Goal: Task Accomplishment & Management: Complete application form

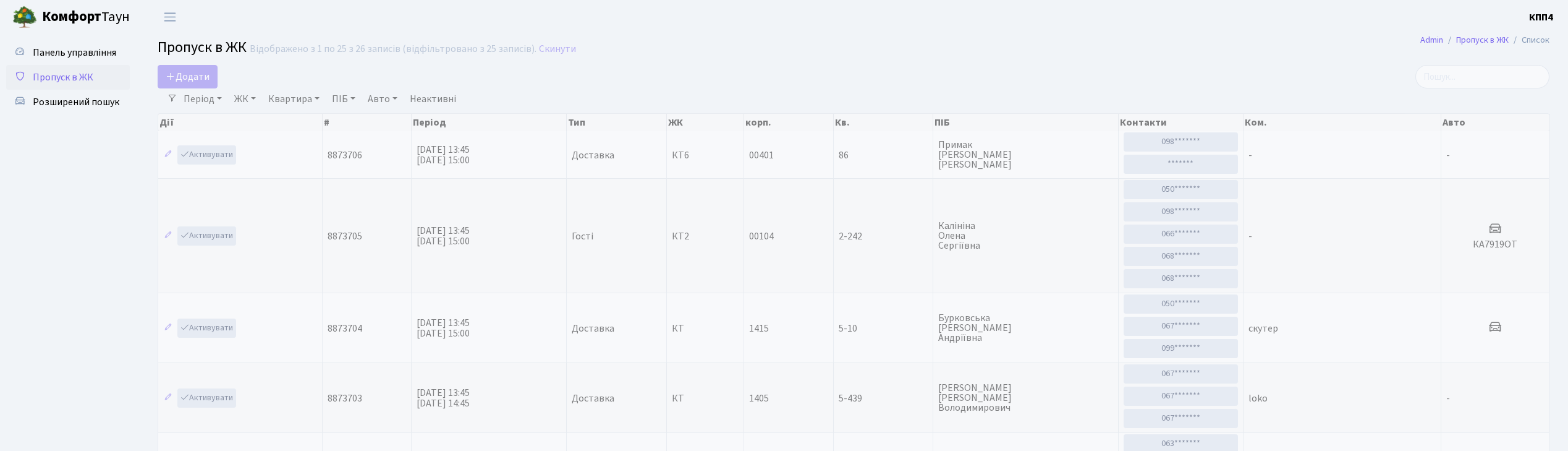
select select "25"
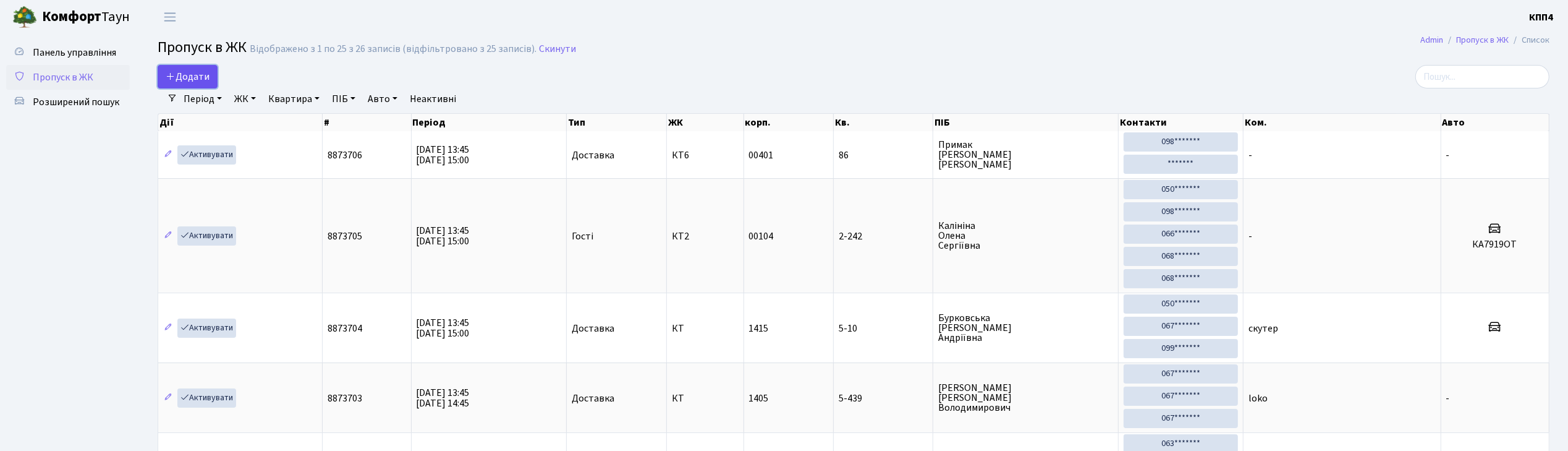
click at [195, 80] on span "Додати" at bounding box center [187, 77] width 44 height 14
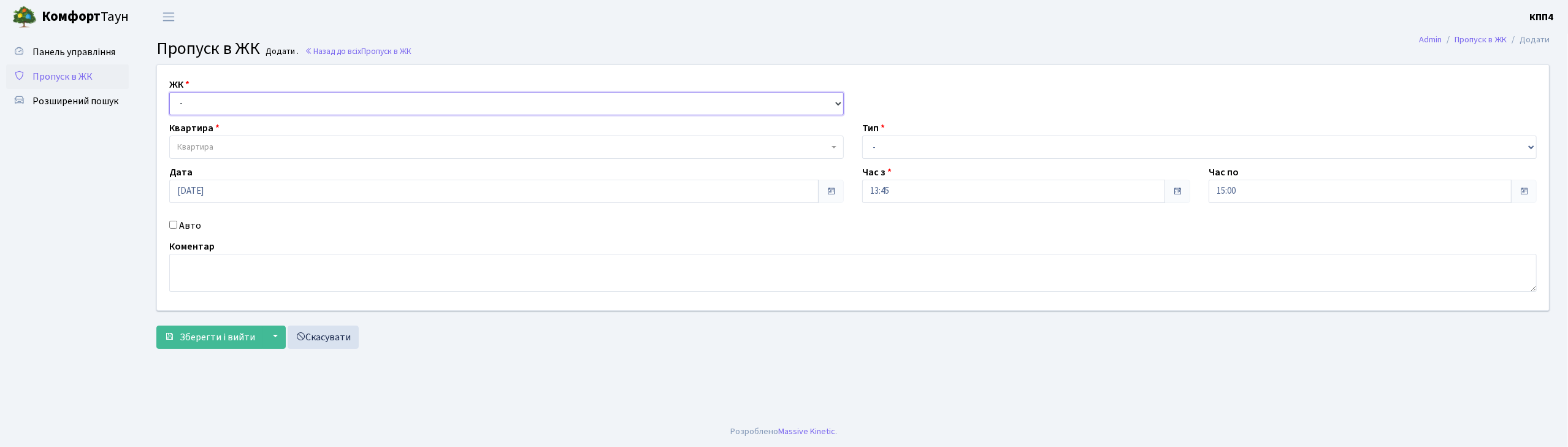
click at [207, 102] on select "- КТ, вул. Регенераторна, 4 КТ2, просп. Соборності, 17 КТ3, вул. Березнева, 16 …" at bounding box center [507, 103] width 675 height 23
select select "271"
click at [169, 92] on select "- КТ, вул. Регенераторна, 4 КТ2, просп. Соборності, 17 КТ3, вул. Березнева, 16 …" at bounding box center [507, 103] width 675 height 23
select select
click at [215, 151] on span "Квартира" at bounding box center [503, 147] width 651 height 13
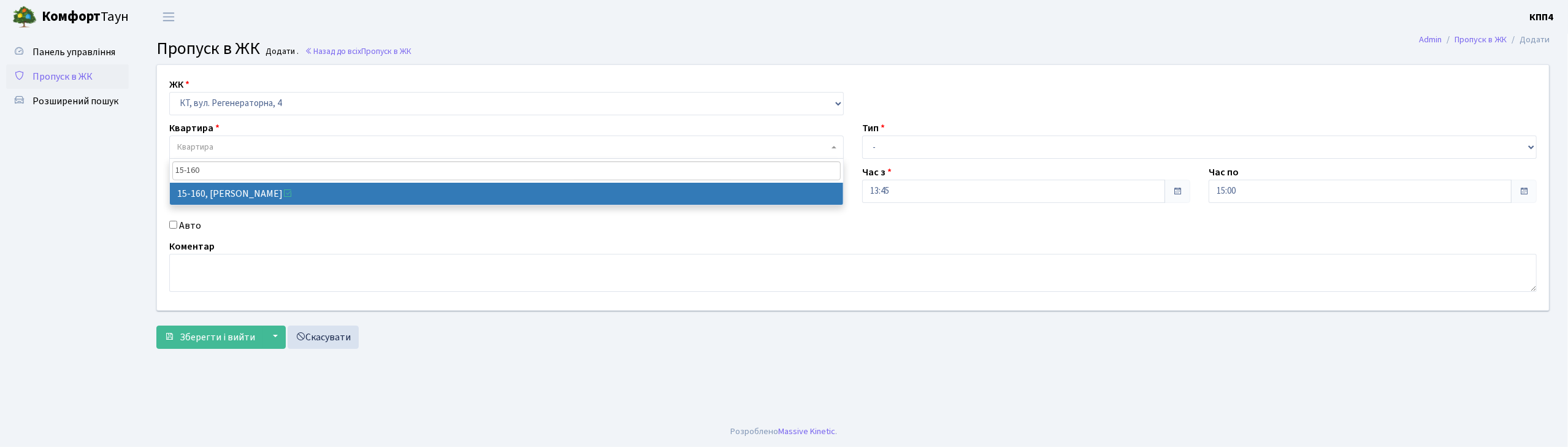
type input "15-160"
select select "8935"
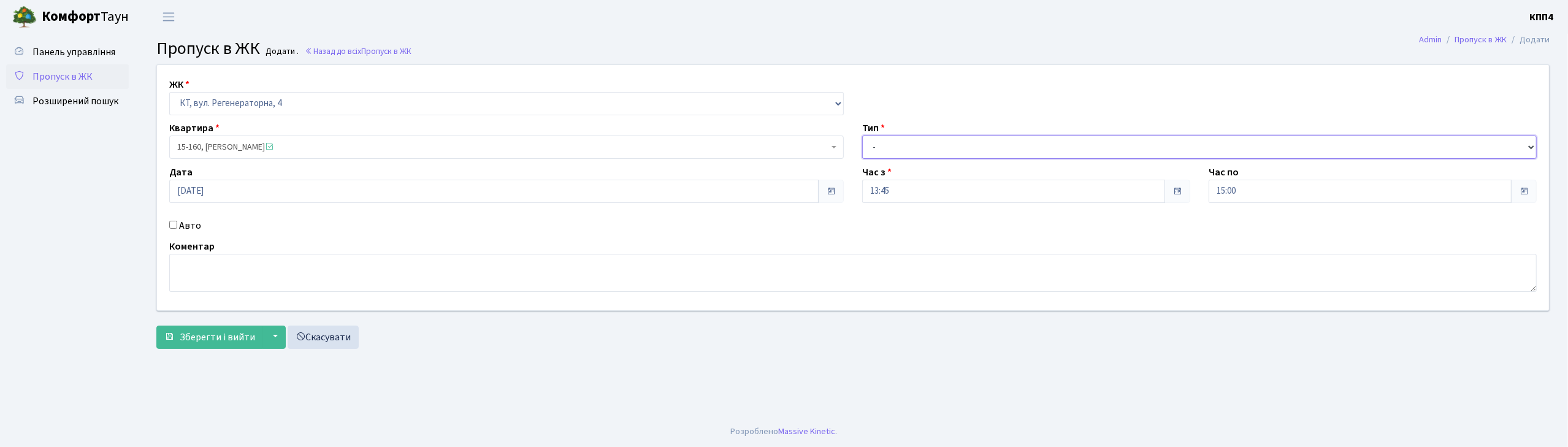
click at [900, 148] on select "- Доставка Таксі Гості Сервіс" at bounding box center [1200, 147] width 675 height 23
select select "3"
click at [862, 135] on select "- Доставка Таксі Гості Сервіс" at bounding box center [1200, 147] width 675 height 23
click at [222, 339] on span "Зберегти і вийти" at bounding box center [218, 337] width 75 height 14
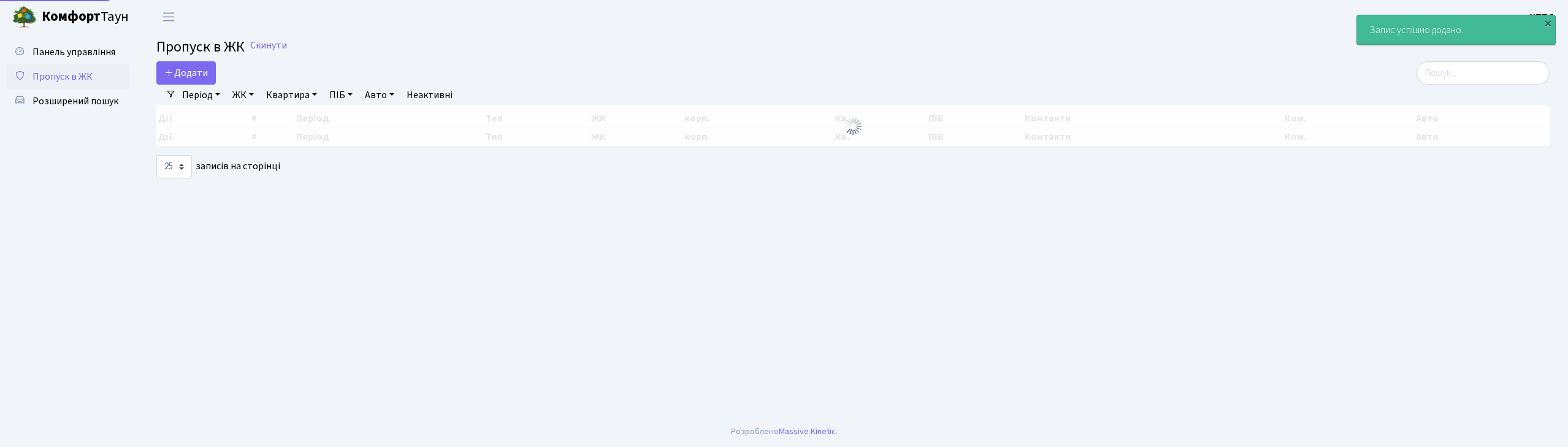
select select "25"
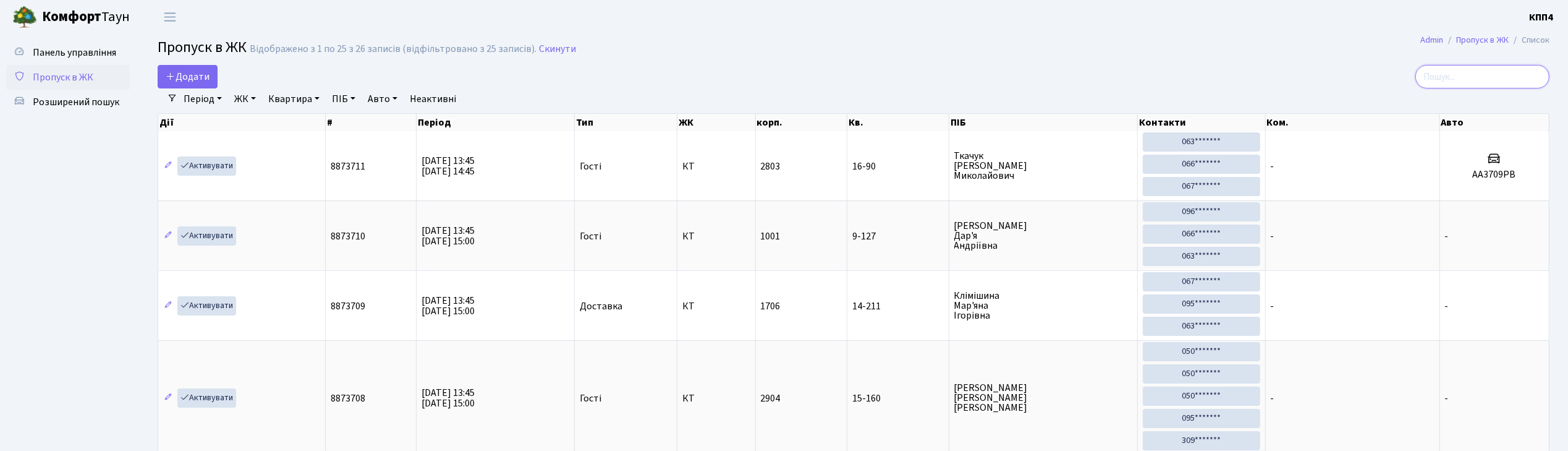
click at [1464, 70] on input "search" at bounding box center [1482, 77] width 134 height 23
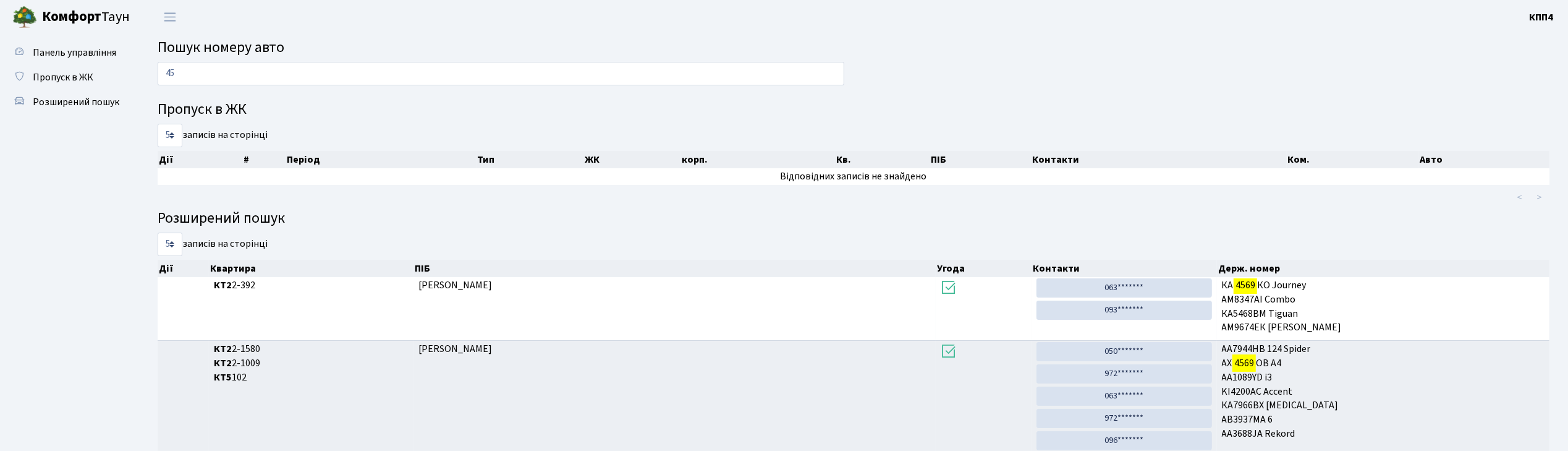
type input "4"
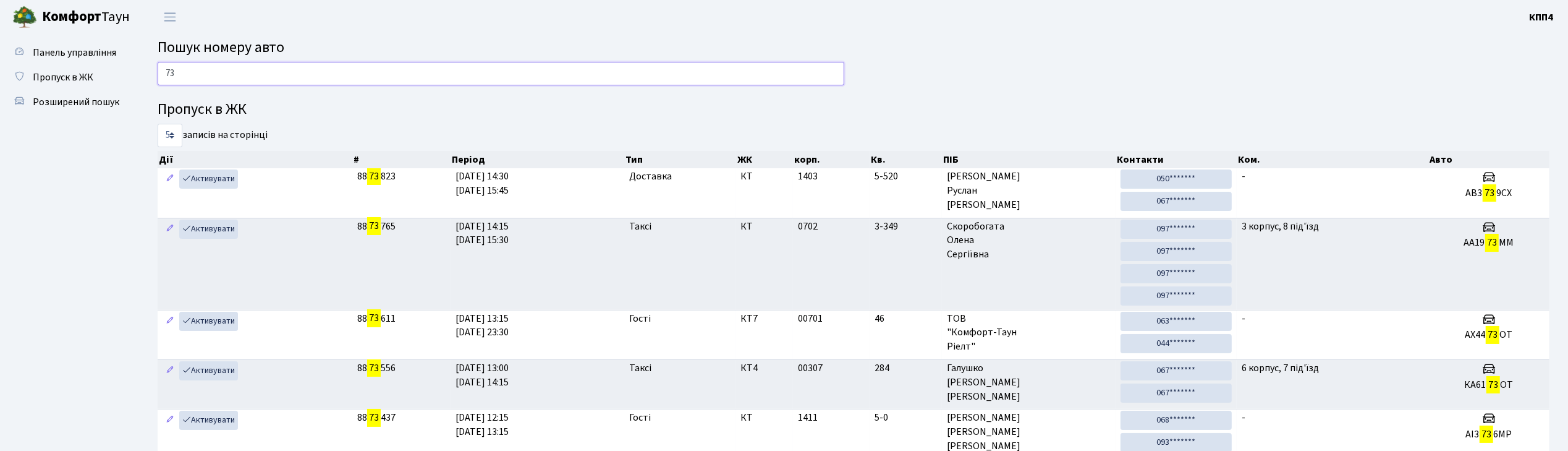
type input "7"
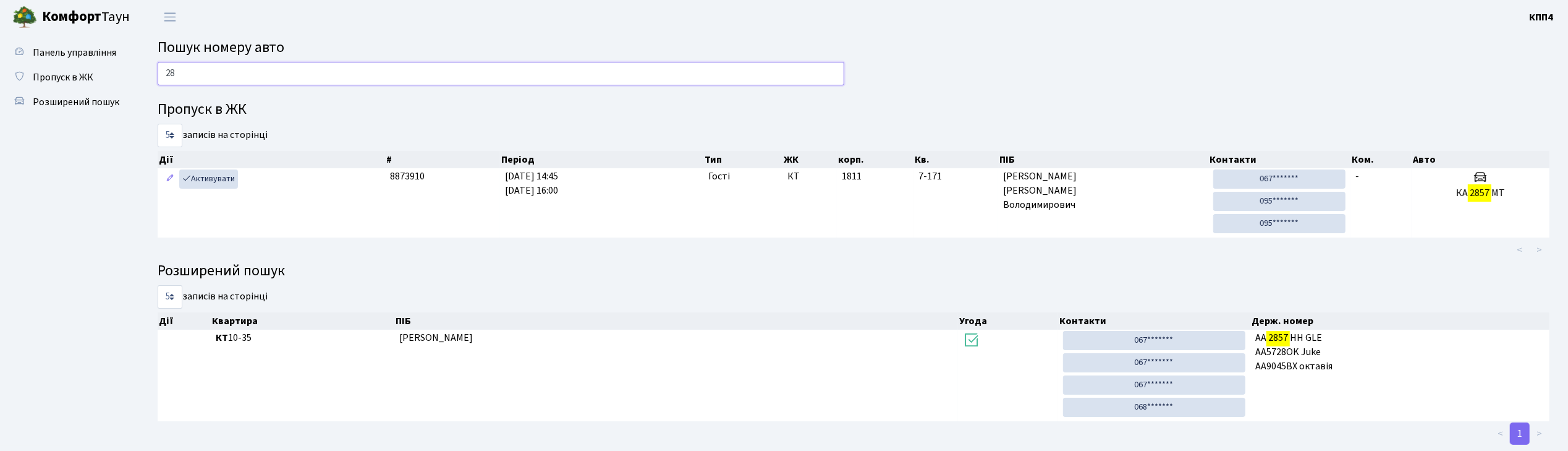
type input "2"
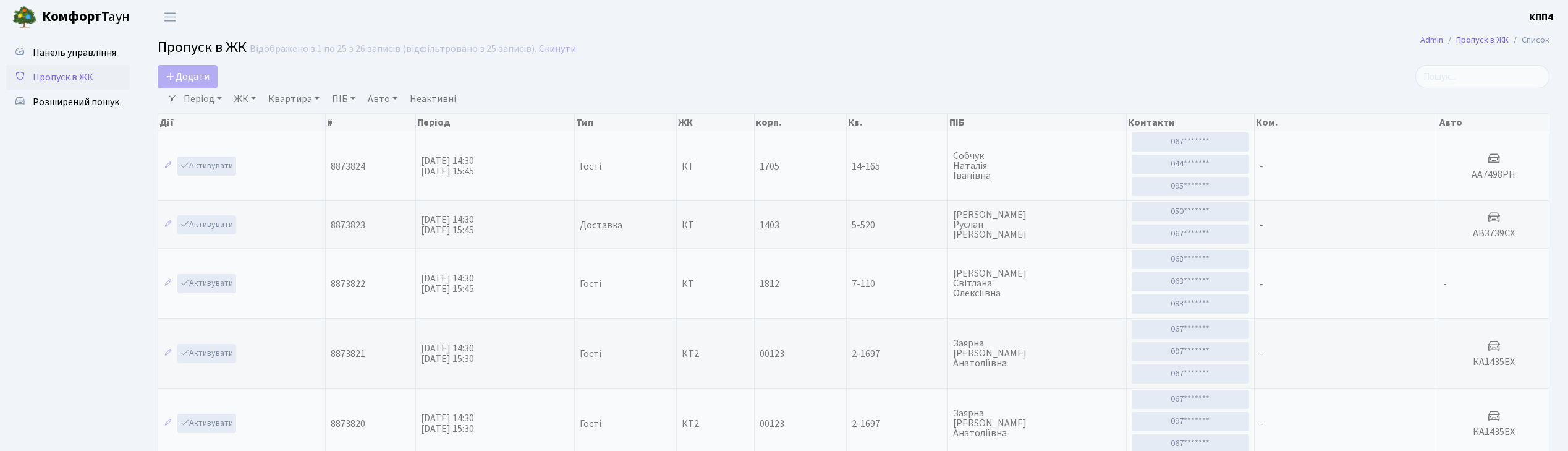
select select "25"
click at [188, 74] on span "Додати" at bounding box center [187, 77] width 44 height 14
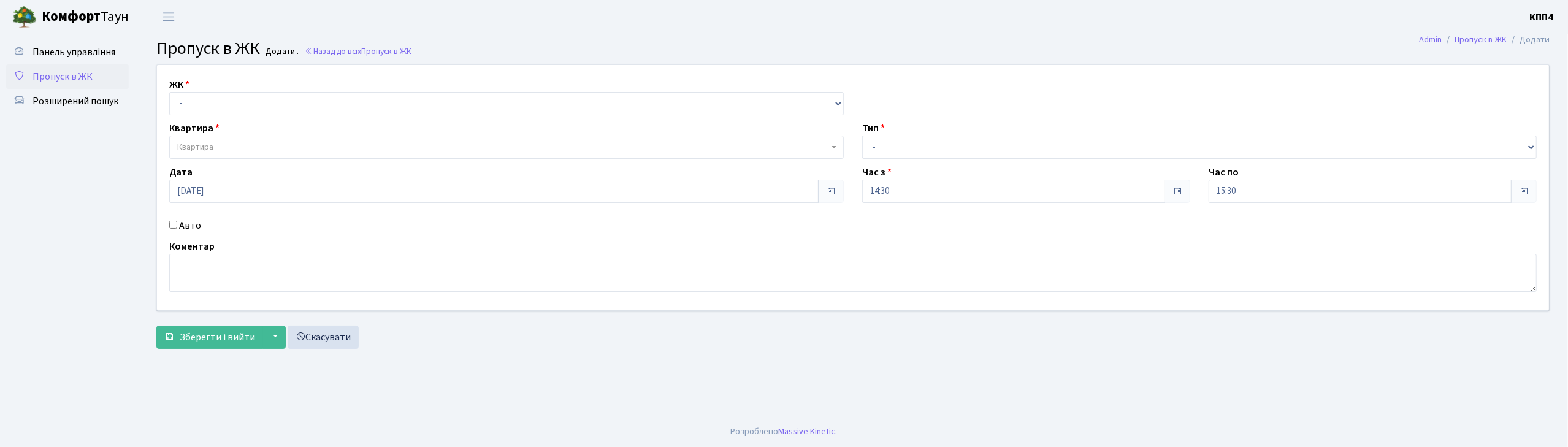
click at [172, 226] on input "Авто" at bounding box center [173, 224] width 8 height 8
checkbox input "true"
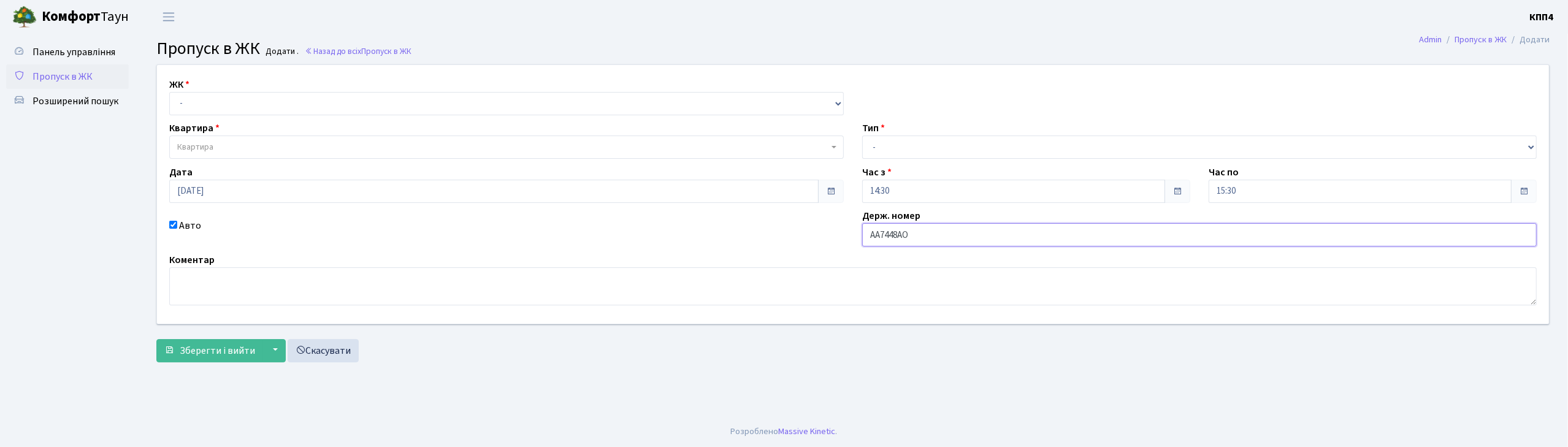
type input "АА7448АО"
click at [249, 98] on select "- КТ, вул. Регенераторна, 4 КТ2, просп. Соборності, 17 КТ3, вул. Березнева, 16 …" at bounding box center [507, 103] width 675 height 23
select select "271"
click at [169, 92] on select "- КТ, вул. Регенераторна, 4 КТ2, просп. Соборності, 17 КТ3, вул. Березнева, 16 …" at bounding box center [507, 103] width 675 height 23
select select
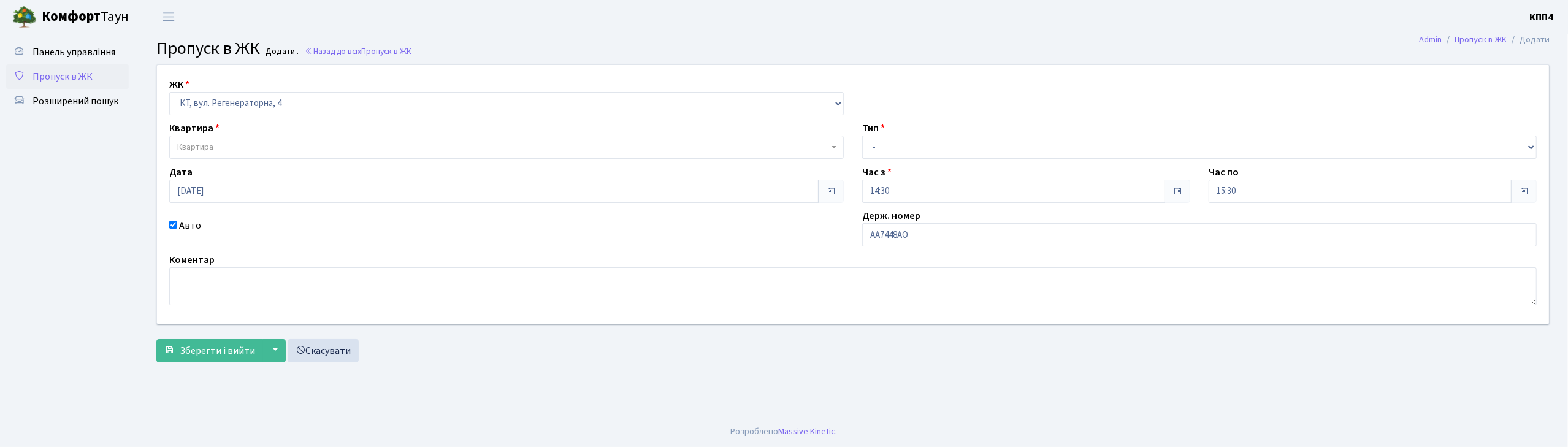
click at [246, 145] on span "Квартира" at bounding box center [503, 147] width 651 height 13
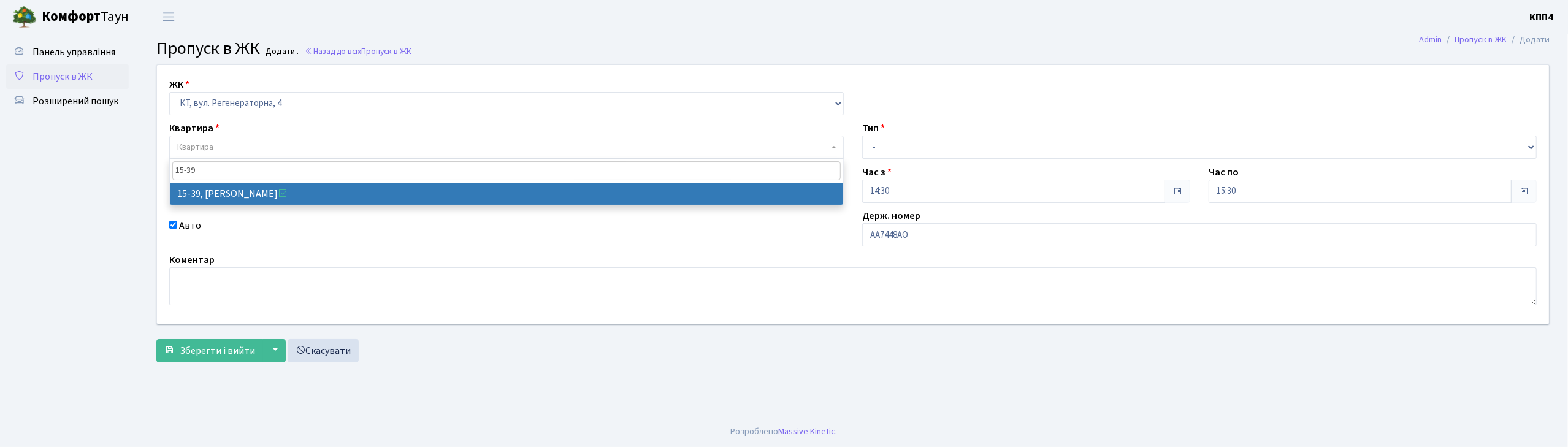
type input "15-39"
select select "8814"
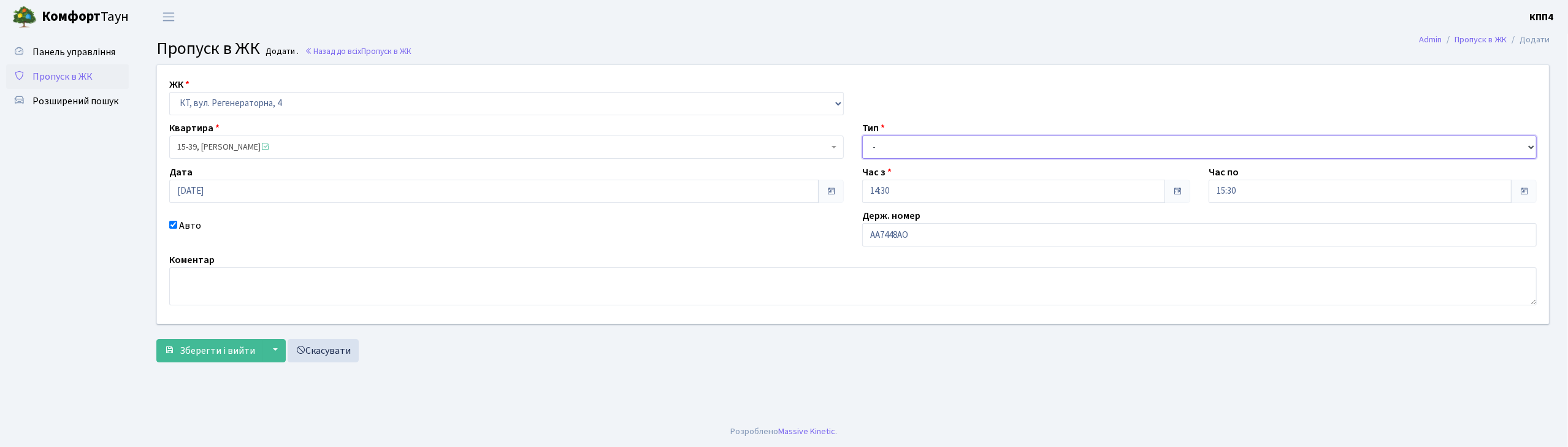
click at [896, 146] on select "- Доставка Таксі Гості Сервіс" at bounding box center [1200, 147] width 675 height 23
select select "2"
click at [862, 135] on select "- Доставка Таксі Гості Сервіс" at bounding box center [1200, 147] width 675 height 23
click at [207, 358] on button "Зберегти і вийти" at bounding box center [209, 350] width 107 height 23
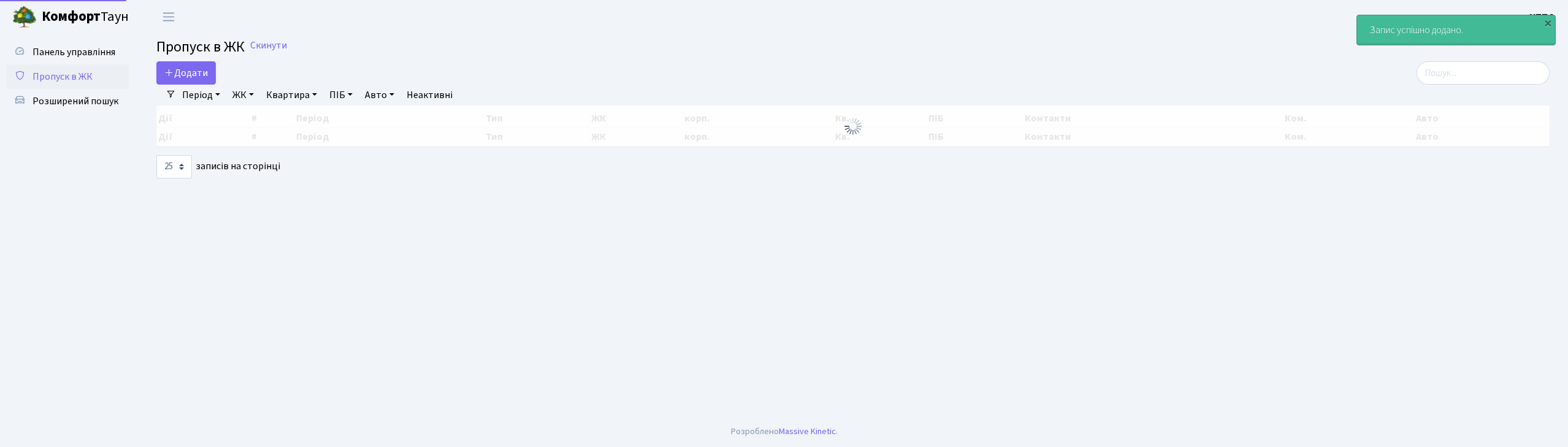
select select "25"
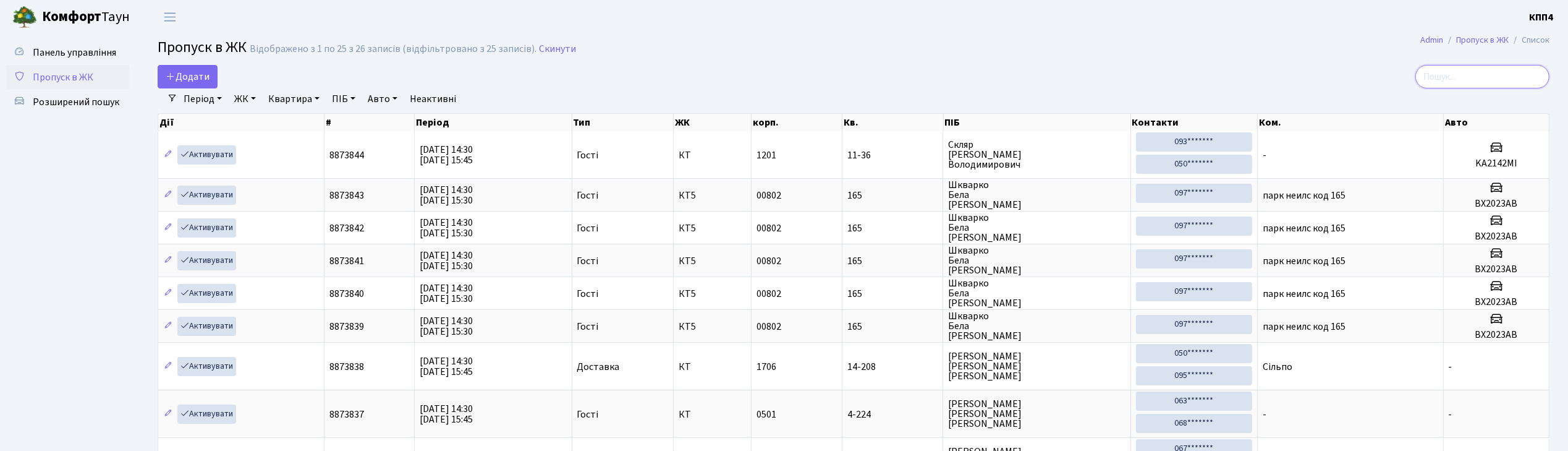
click at [1472, 82] on input "search" at bounding box center [1482, 77] width 134 height 23
